Goal: Navigation & Orientation: Find specific page/section

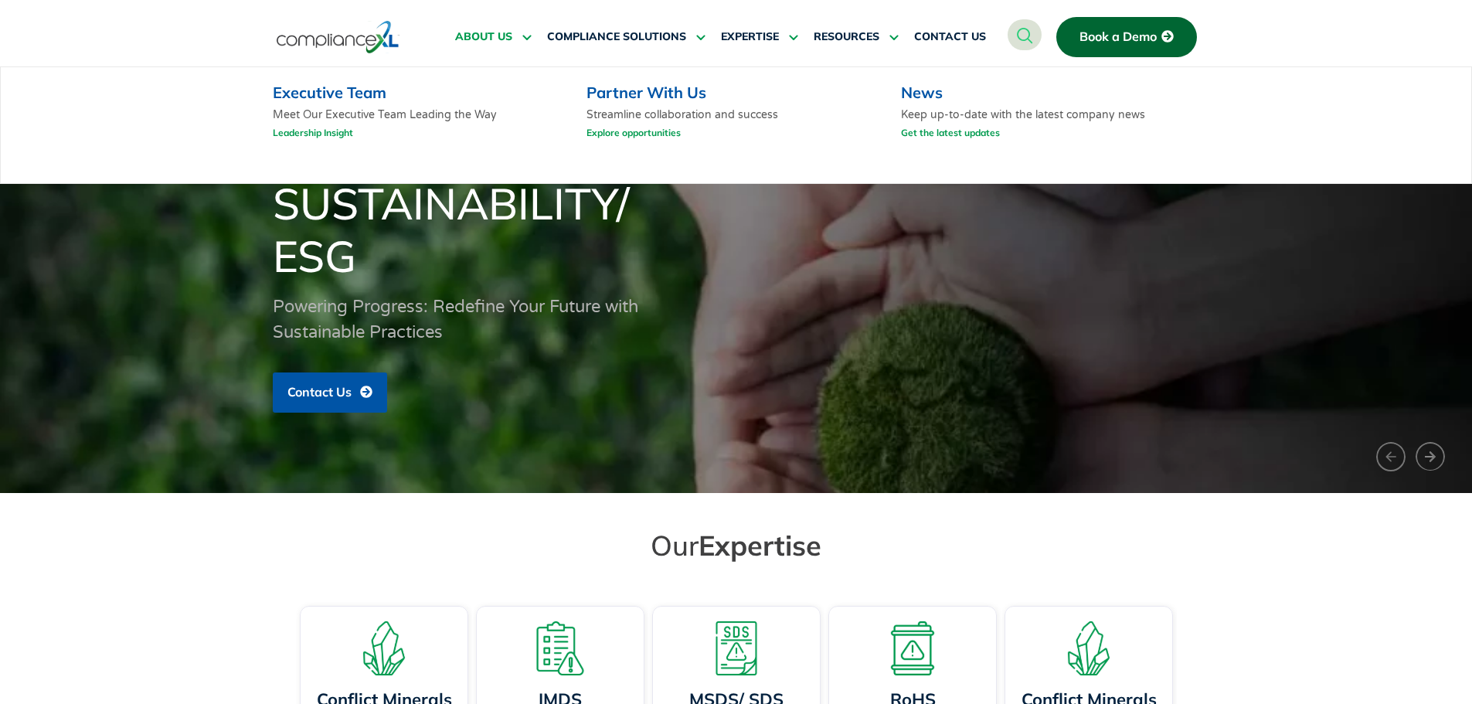
click at [474, 35] on span "ABOUT US" at bounding box center [483, 37] width 57 height 14
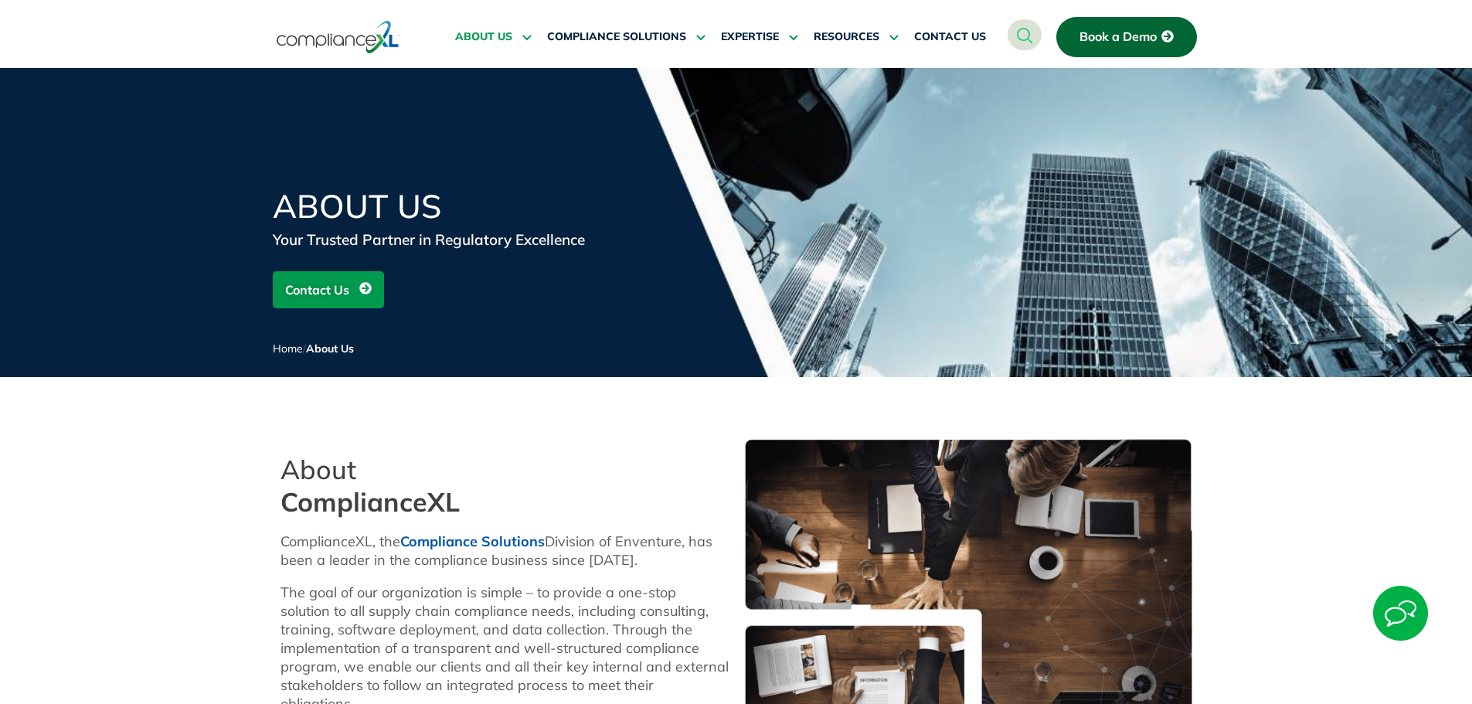
click at [314, 42] on img at bounding box center [338, 37] width 123 height 36
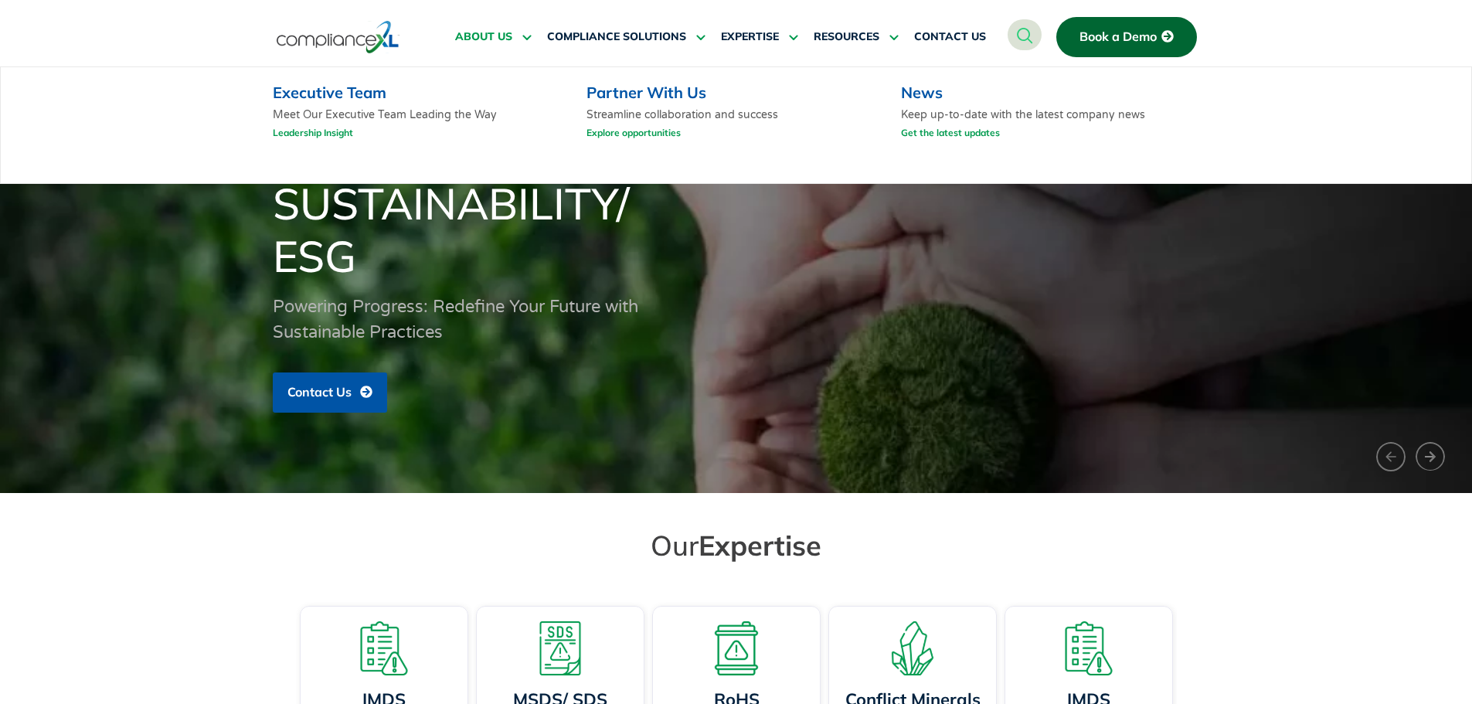
click at [457, 36] on span "ABOUT US" at bounding box center [483, 37] width 57 height 14
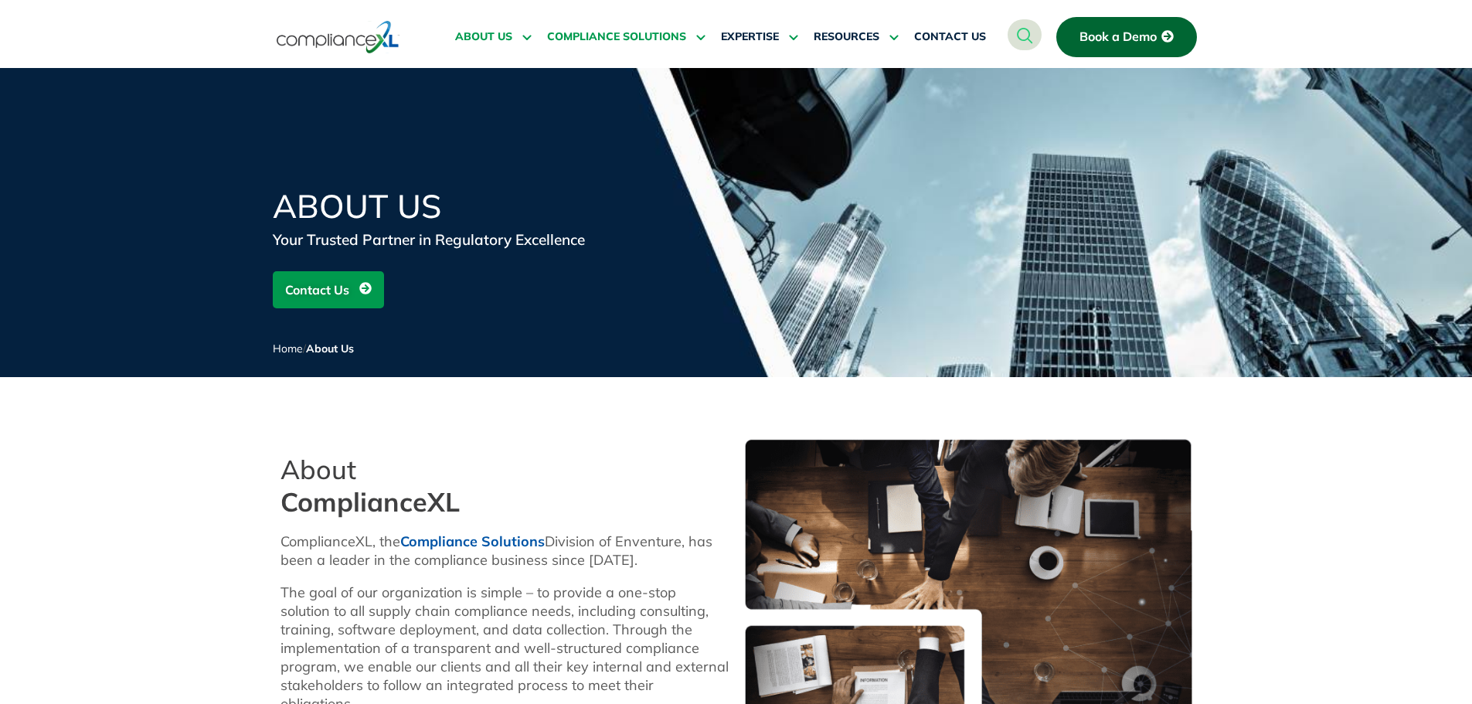
click at [571, 41] on span "COMPLIANCE SOLUTIONS" at bounding box center [616, 37] width 139 height 14
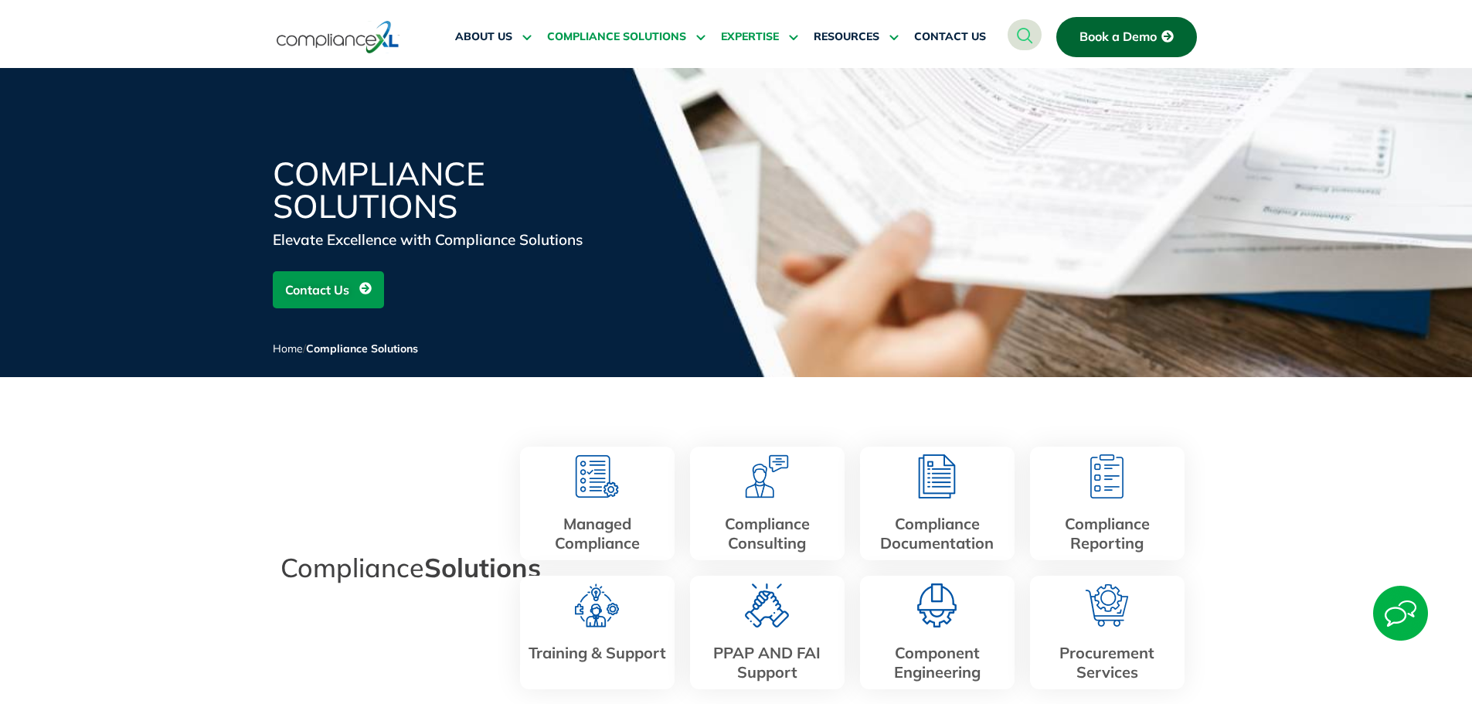
click at [737, 33] on span "EXPERTISE" at bounding box center [750, 37] width 58 height 14
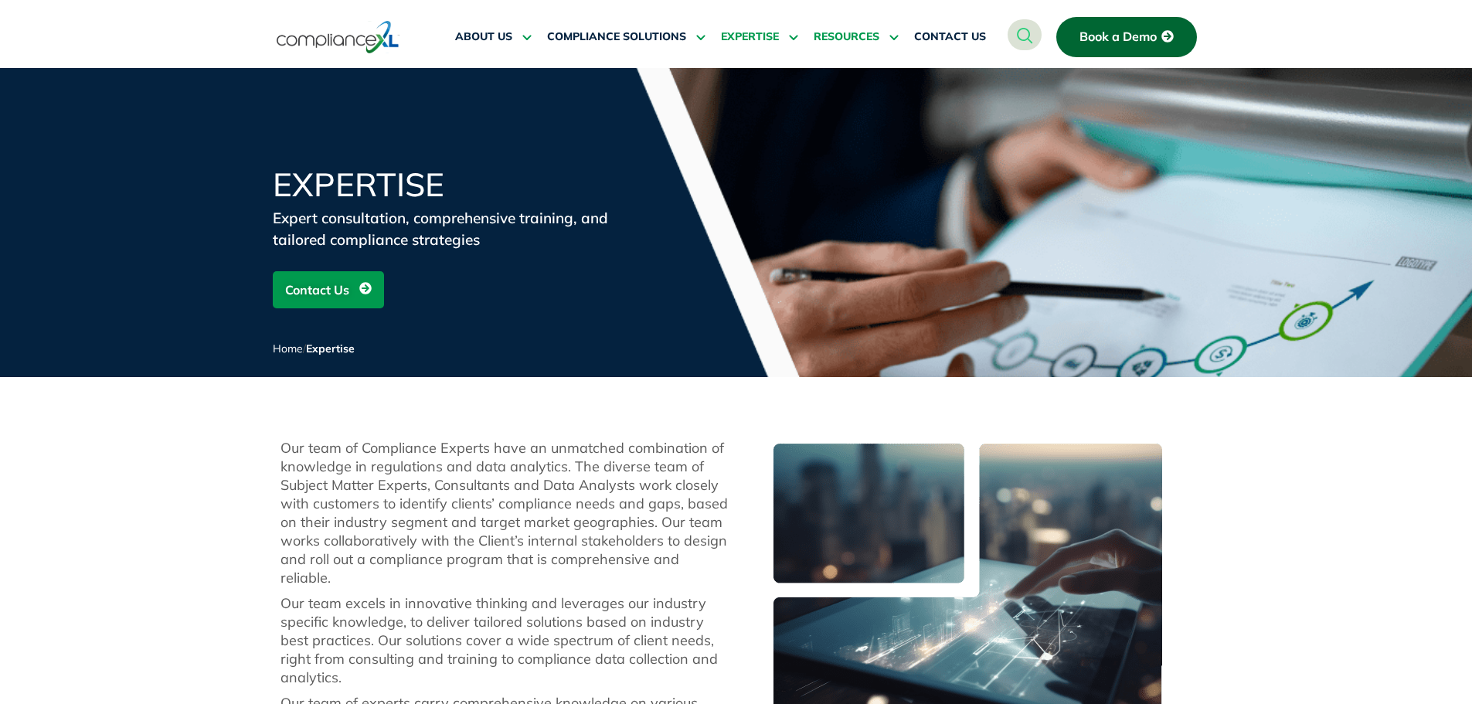
click at [854, 32] on span "RESOURCES" at bounding box center [847, 37] width 66 height 14
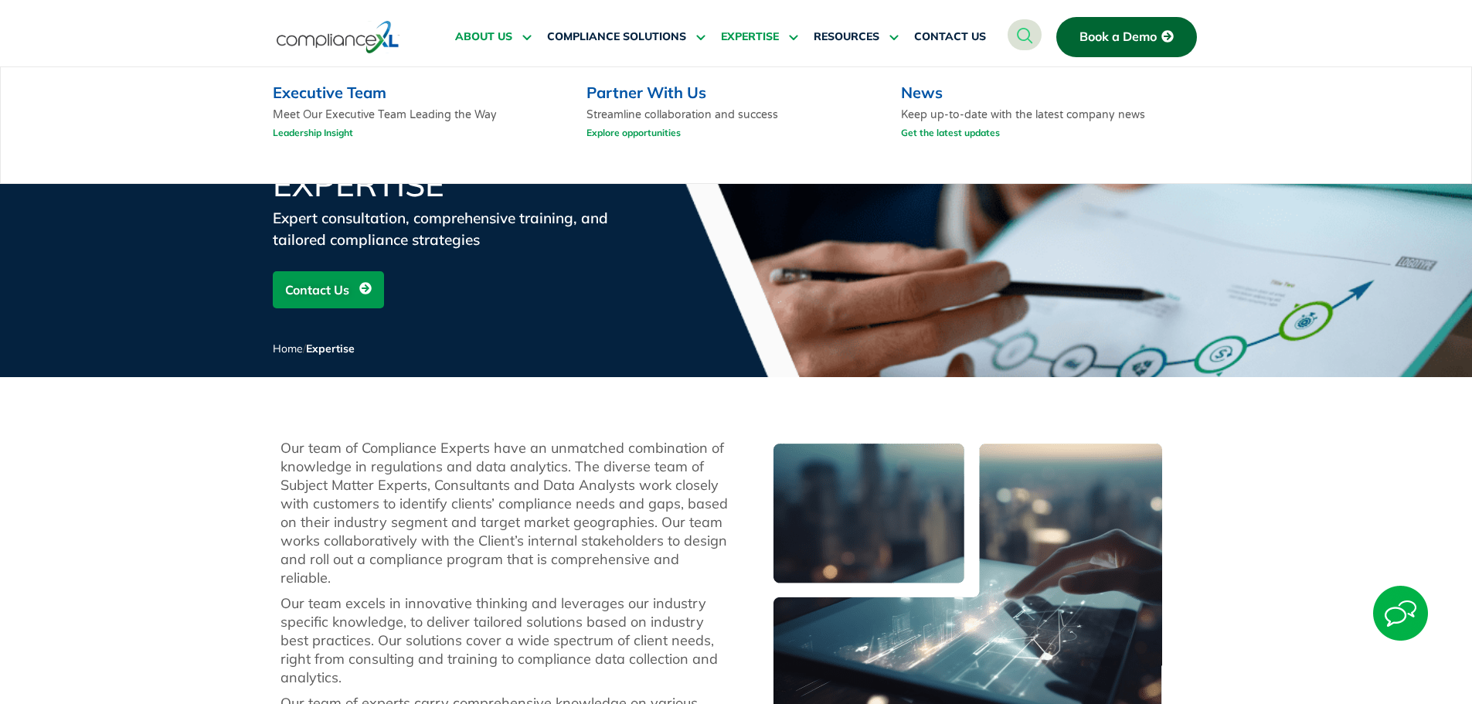
click at [469, 36] on span "ABOUT US" at bounding box center [483, 37] width 57 height 14
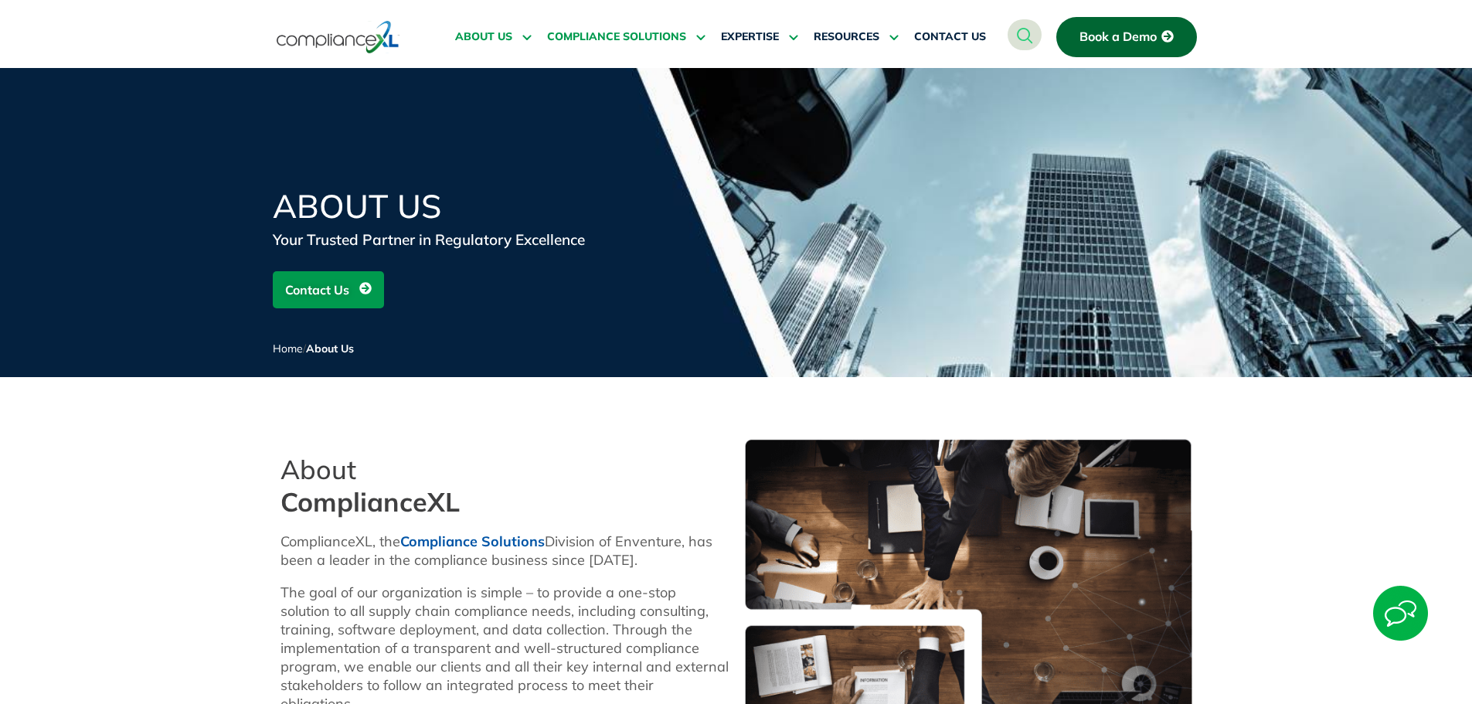
click at [580, 39] on span "COMPLIANCE SOLUTIONS" at bounding box center [616, 37] width 139 height 14
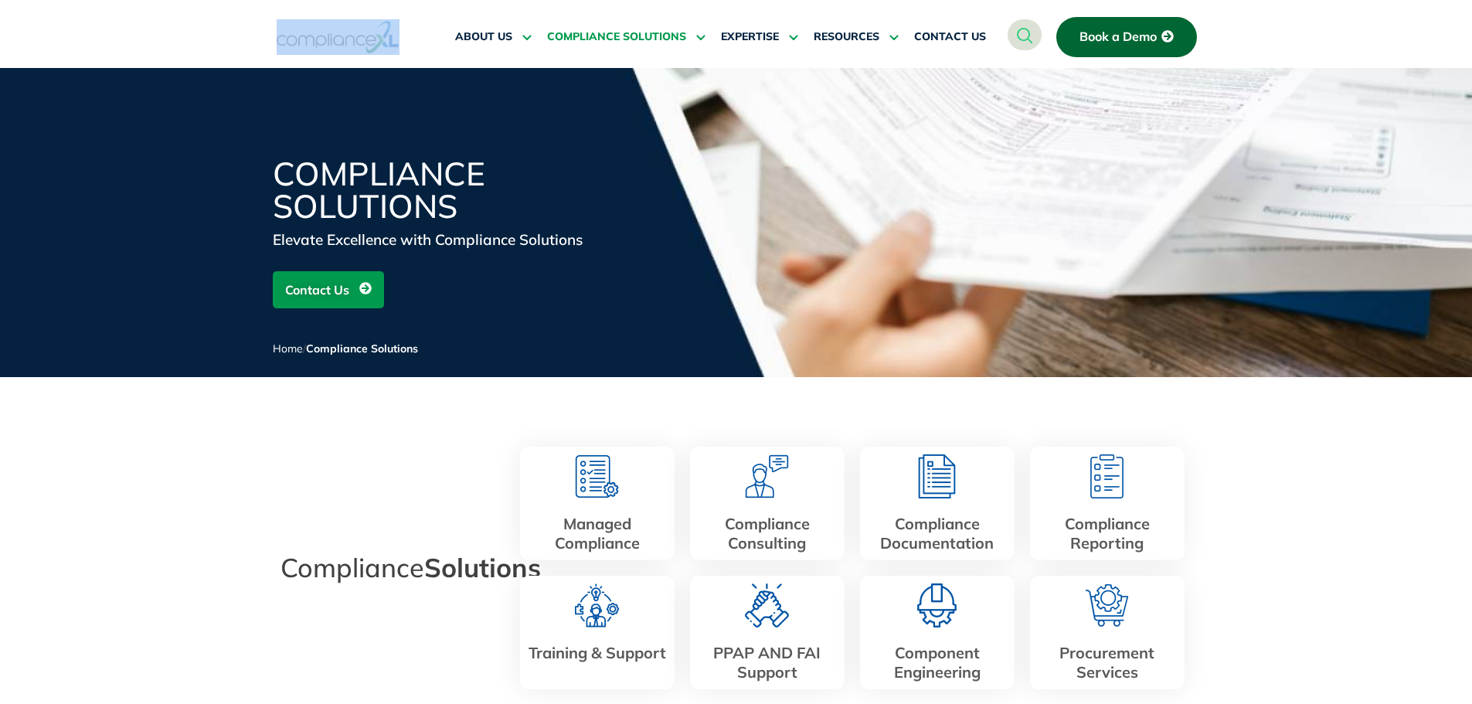
drag, startPoint x: 269, startPoint y: 36, endPoint x: 386, endPoint y: 44, distance: 116.9
click at [386, 44] on section "ABOUT US Executive Team Meet Our Executive Team Leading the Way Leadership Insi…" at bounding box center [736, 29] width 1472 height 58
click at [131, 164] on div "Compliance Solutions Elevate Excellence with Compliance Solutions Contact Us Ho…" at bounding box center [736, 267] width 1472 height 219
